Goal: Task Accomplishment & Management: Use online tool/utility

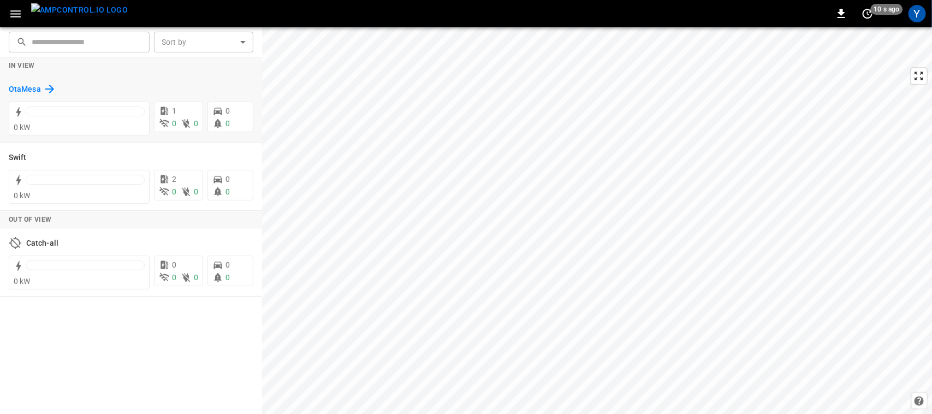
click at [22, 84] on h6 "OtaMesa" at bounding box center [25, 90] width 32 height 12
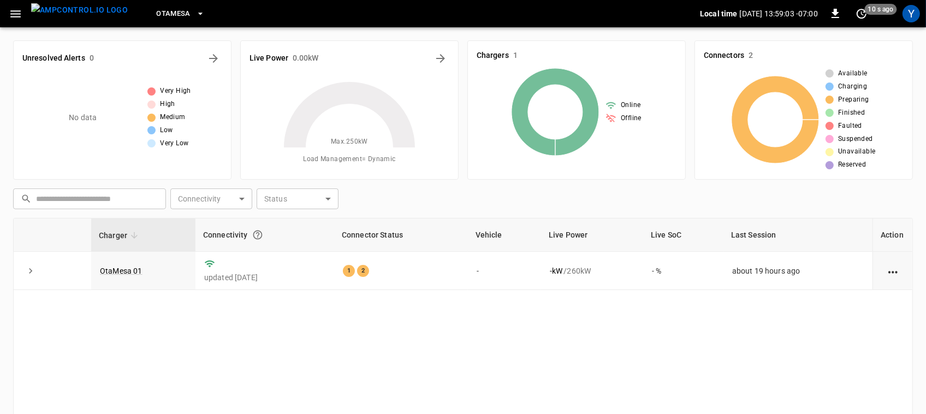
scroll to position [135, 0]
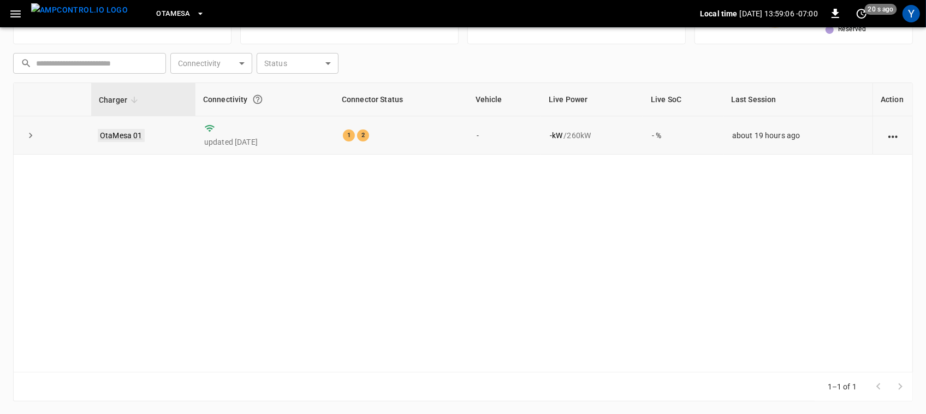
click at [112, 136] on link "OtaMesa 01" at bounding box center [121, 135] width 47 height 13
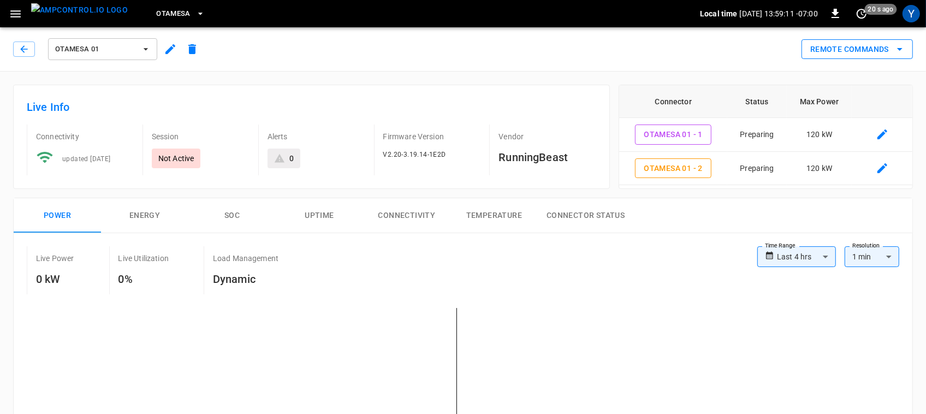
click at [848, 55] on button "Remote Commands" at bounding box center [856, 49] width 111 height 20
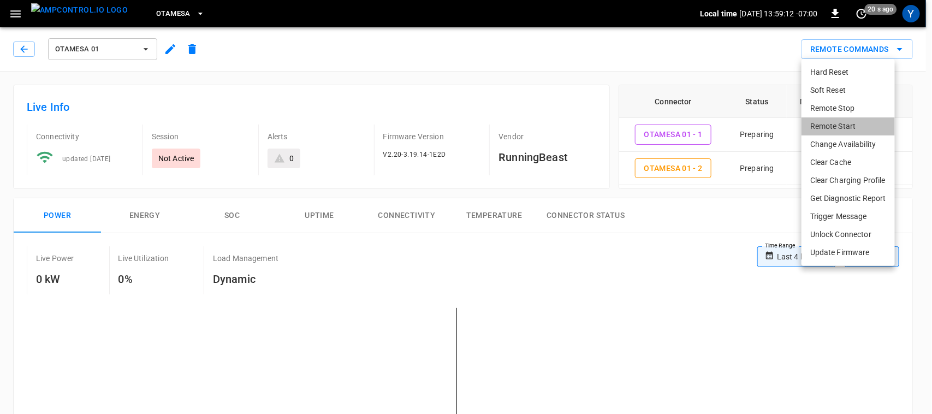
click at [842, 123] on li "Remote Start" at bounding box center [847, 126] width 93 height 18
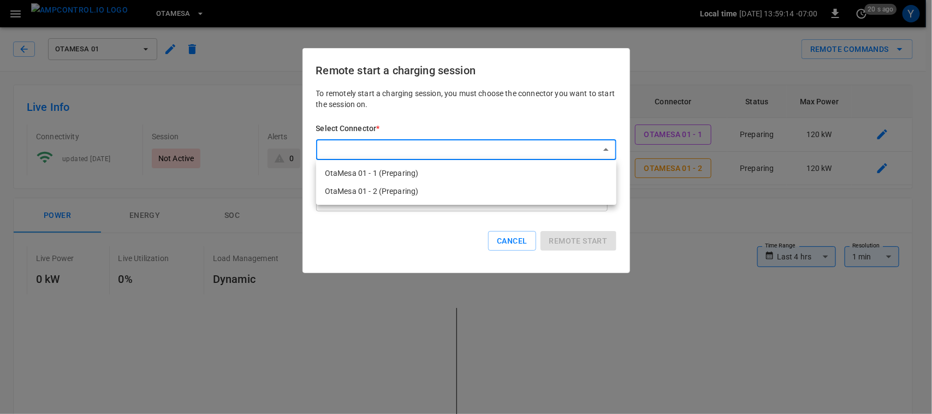
click at [487, 174] on li "OtaMesa 01 - 1 (Preparing)" at bounding box center [466, 173] width 300 height 18
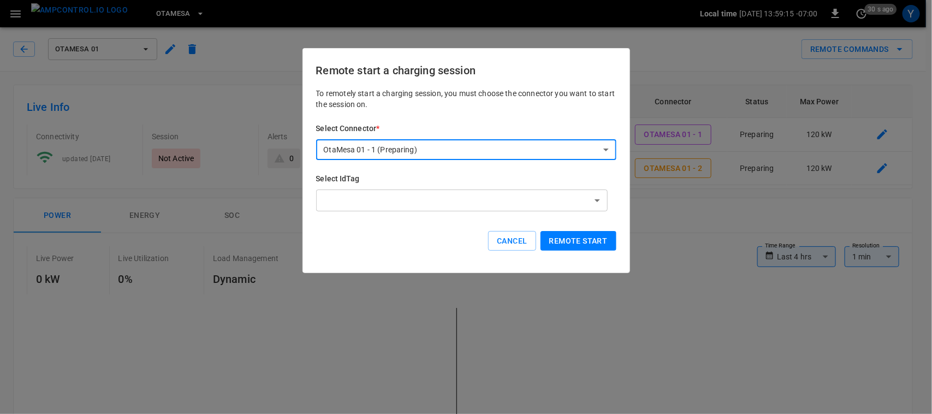
type input "**********"
click at [563, 239] on button "Remote start" at bounding box center [578, 241] width 76 height 20
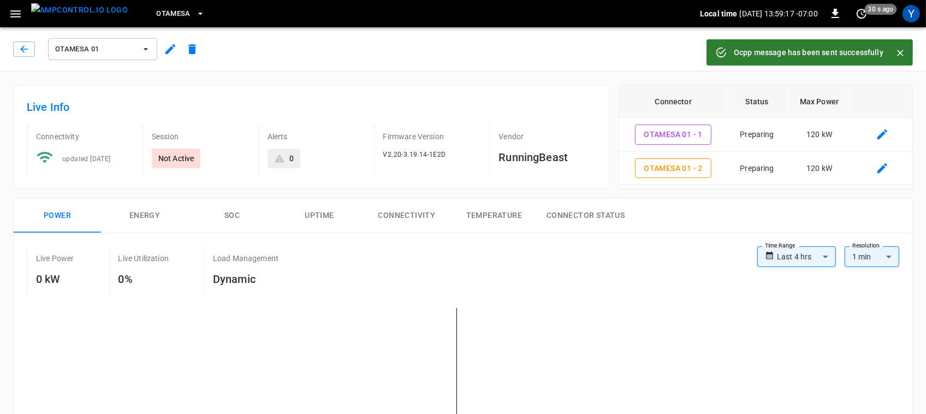
click at [897, 48] on icon "Close" at bounding box center [900, 52] width 11 height 11
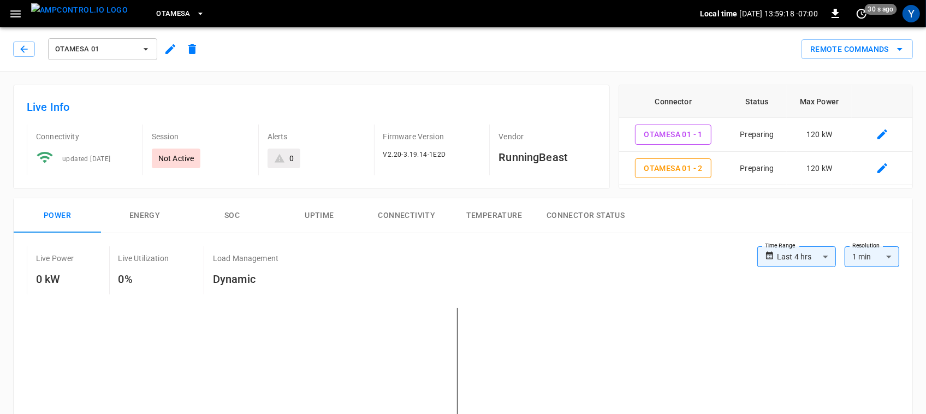
click at [897, 48] on icon "remote commands options" at bounding box center [899, 49] width 13 height 13
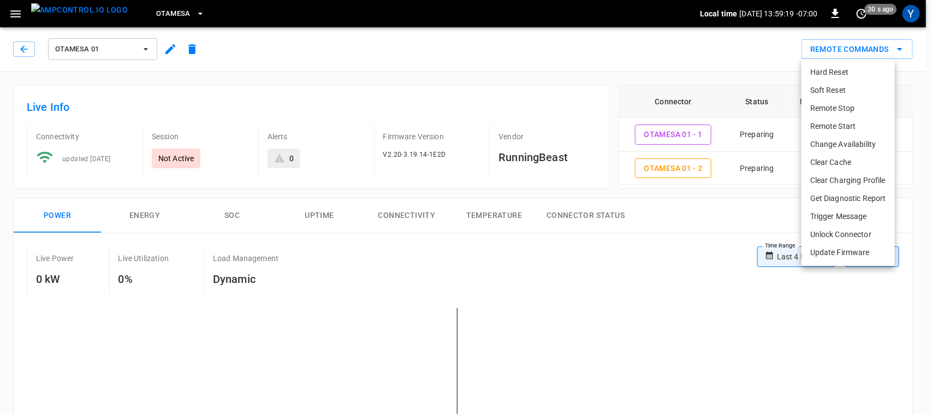
click at [849, 129] on li "Remote Start" at bounding box center [847, 126] width 93 height 18
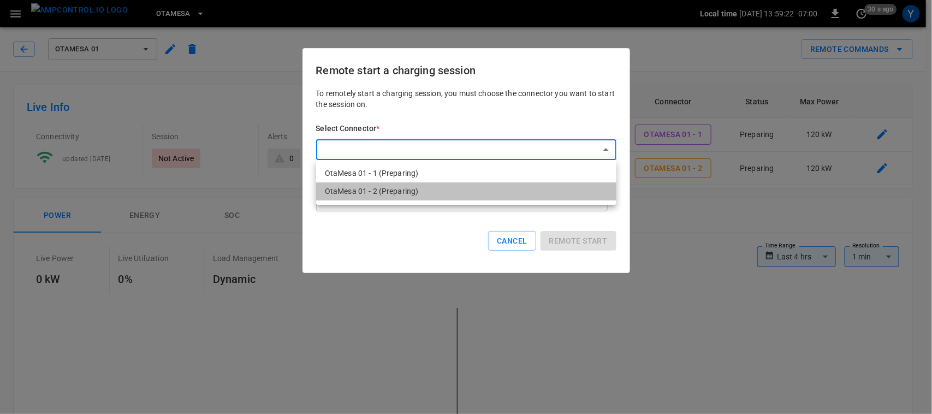
click at [547, 190] on li "OtaMesa 01 - 2 (Preparing)" at bounding box center [466, 191] width 300 height 18
type input "**********"
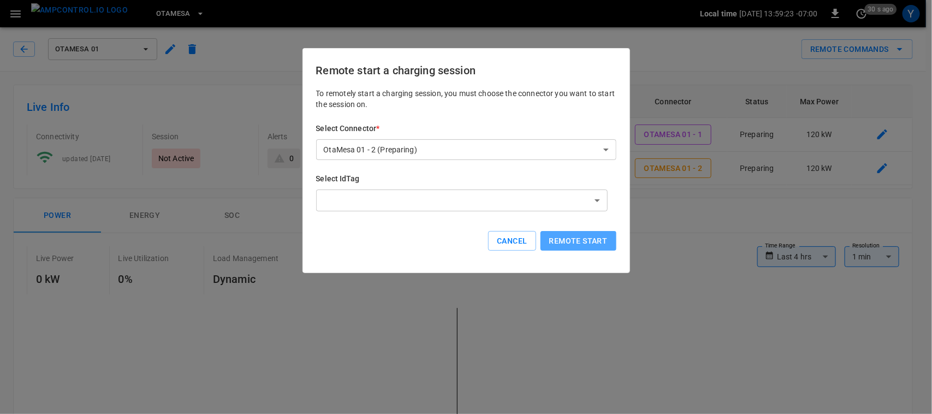
click at [574, 238] on button "Remote start" at bounding box center [578, 241] width 76 height 20
